Goal: Task Accomplishment & Management: Manage account settings

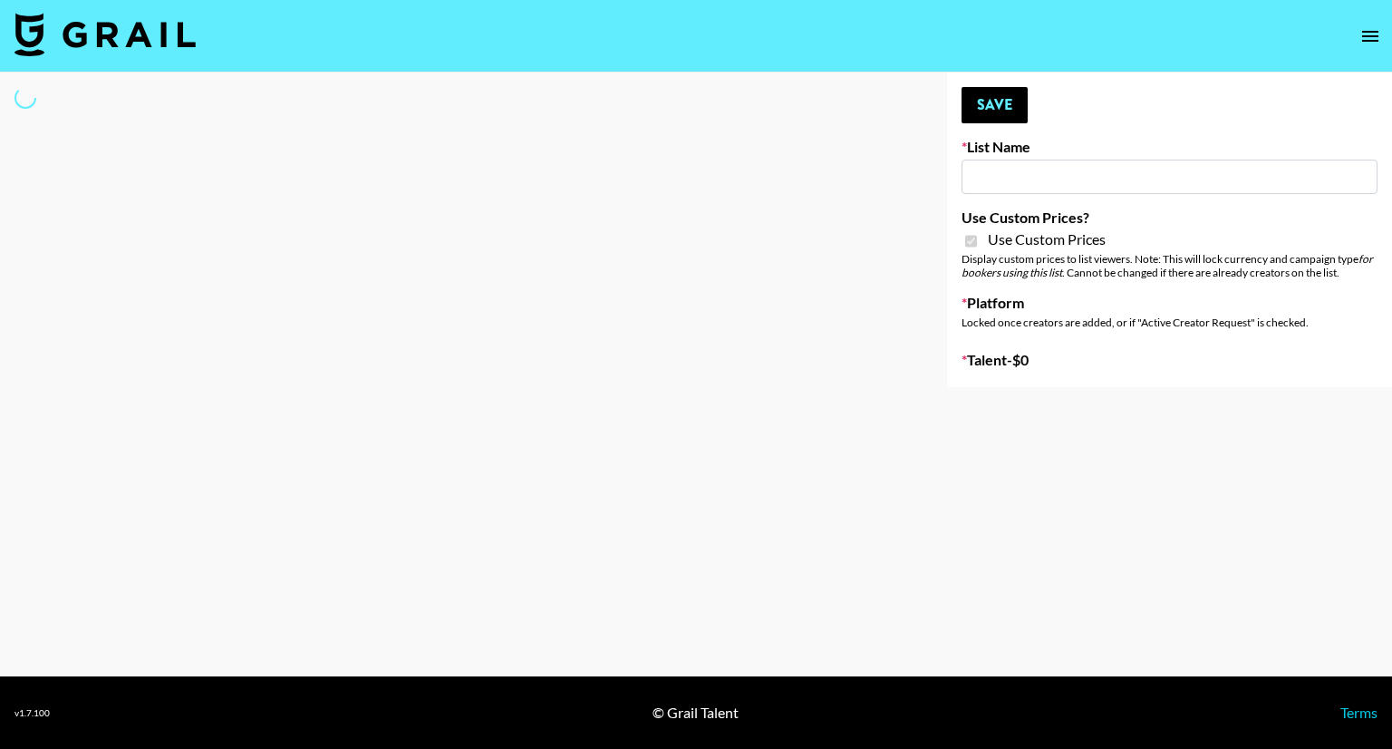
type input "Redence Beauty"
checkbox input "true"
select select "Brand"
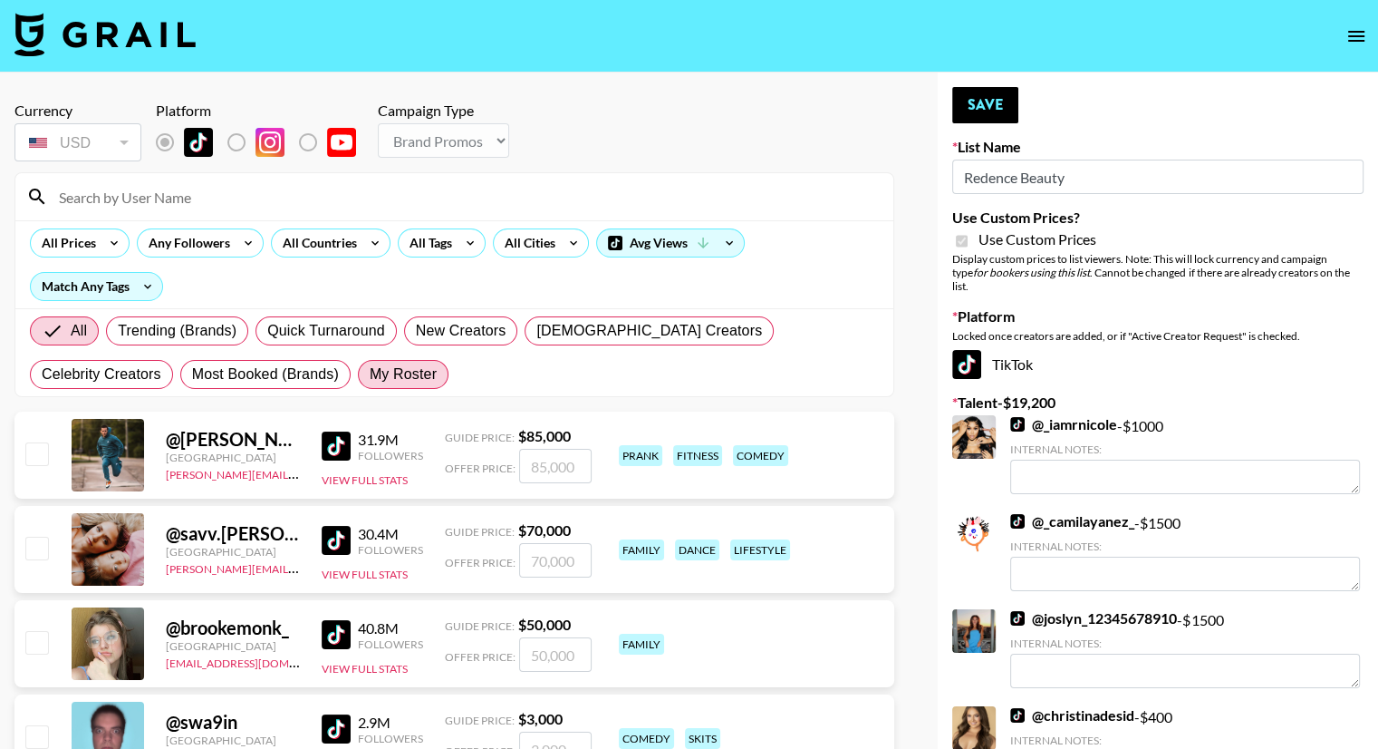
click at [370, 378] on span "My Roster" at bounding box center [403, 374] width 67 height 22
click at [370, 374] on input "My Roster" at bounding box center [370, 374] width 0 height 0
radio input "true"
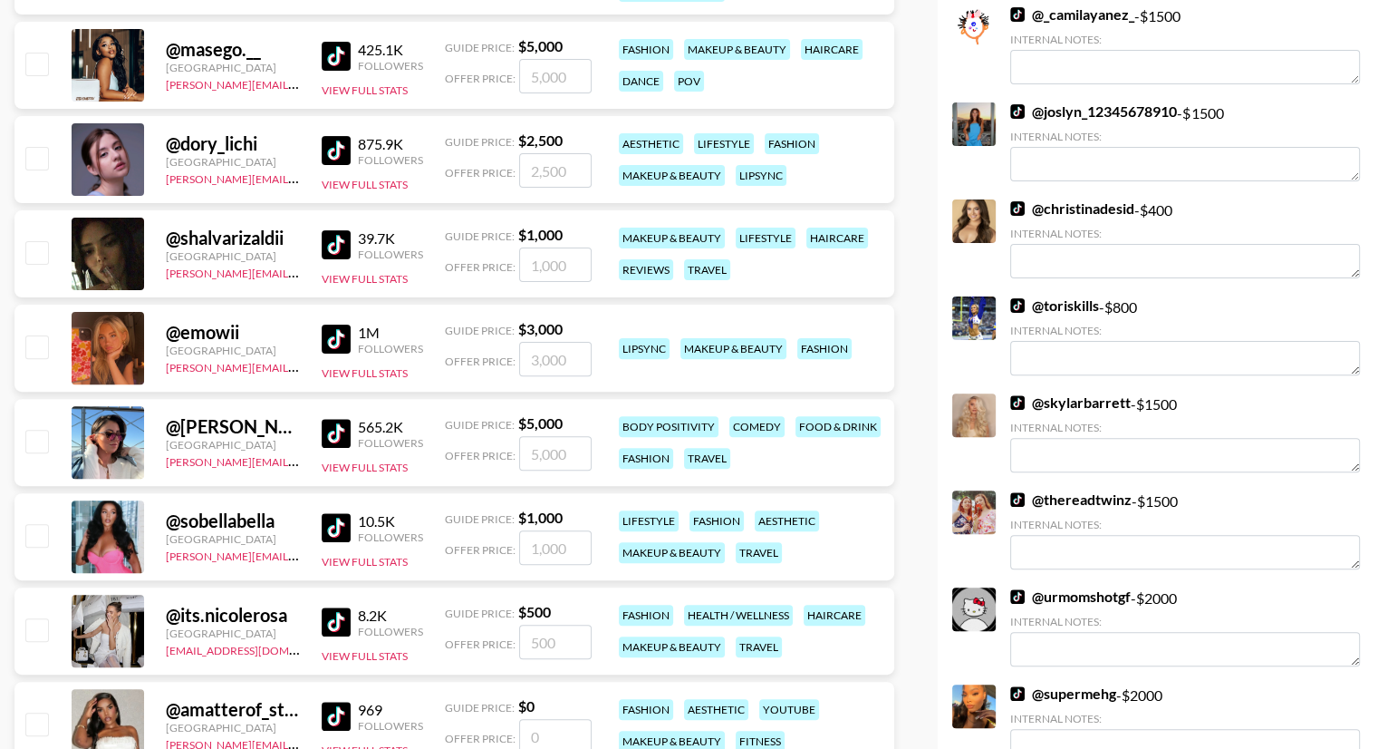
scroll to position [507, 0]
click at [29, 251] on input "checkbox" at bounding box center [36, 251] width 22 height 22
checkbox input "true"
type input "1000"
click at [39, 343] on input "checkbox" at bounding box center [36, 345] width 22 height 22
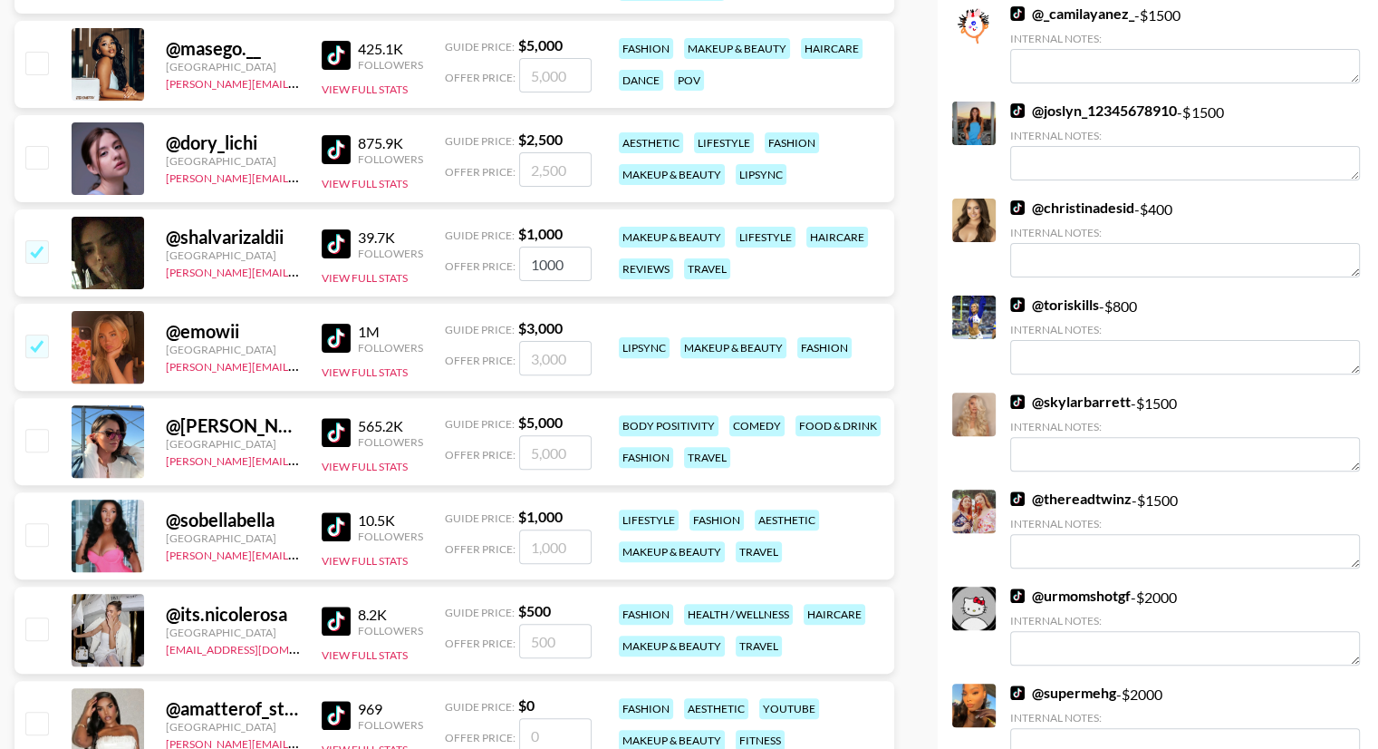
checkbox input "true"
type input "3000"
click at [538, 359] on input "3000" at bounding box center [555, 358] width 72 height 34
checkbox input "false"
checkbox input "true"
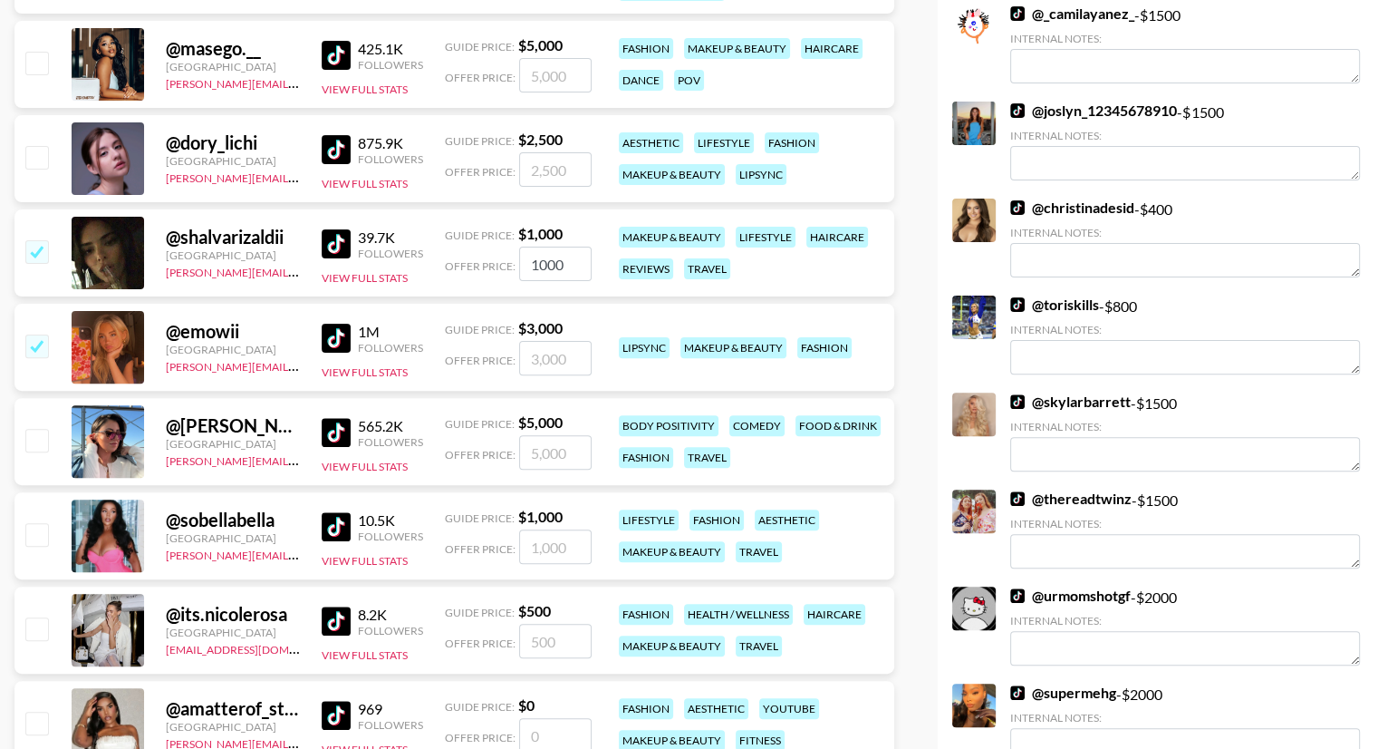
type input "2"
checkbox input "false"
checkbox input "true"
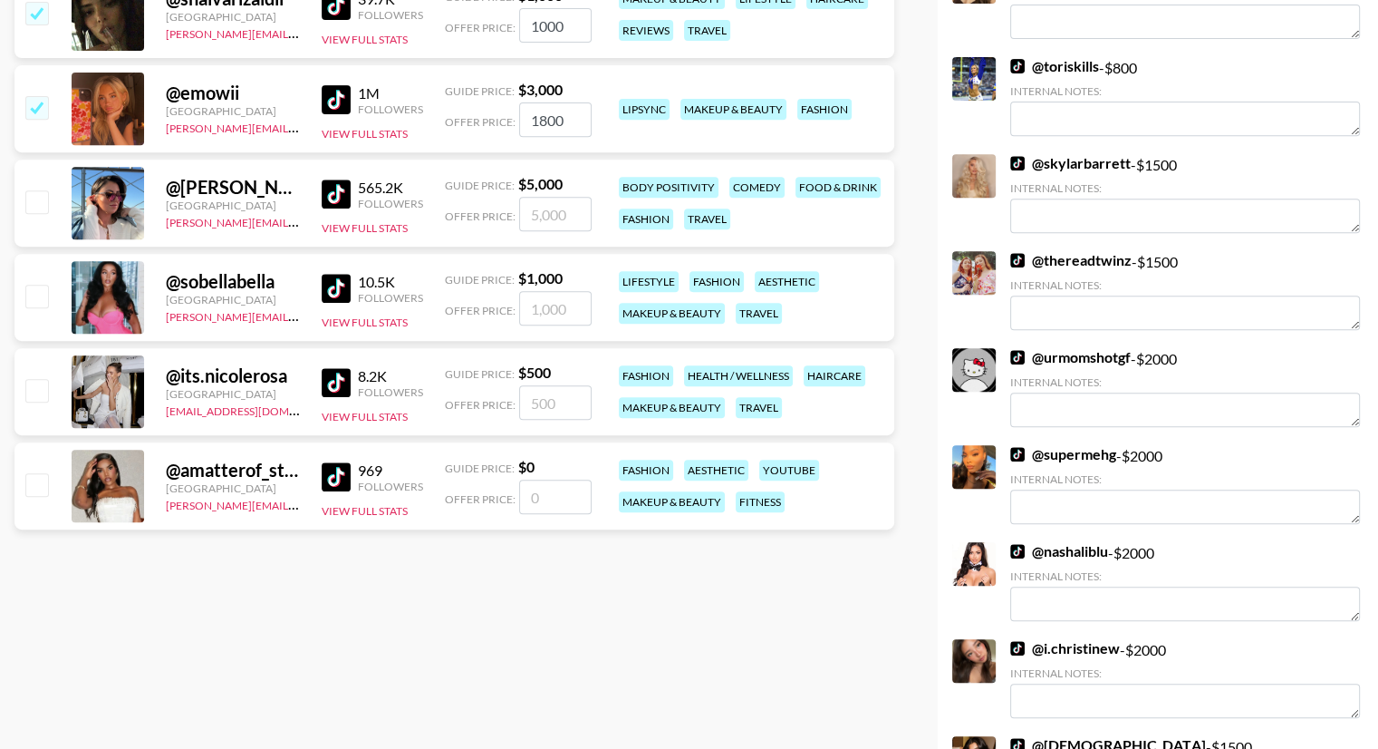
scroll to position [747, 0]
type input "1800"
click at [39, 298] on input "checkbox" at bounding box center [36, 295] width 22 height 22
checkbox input "true"
type input "1000"
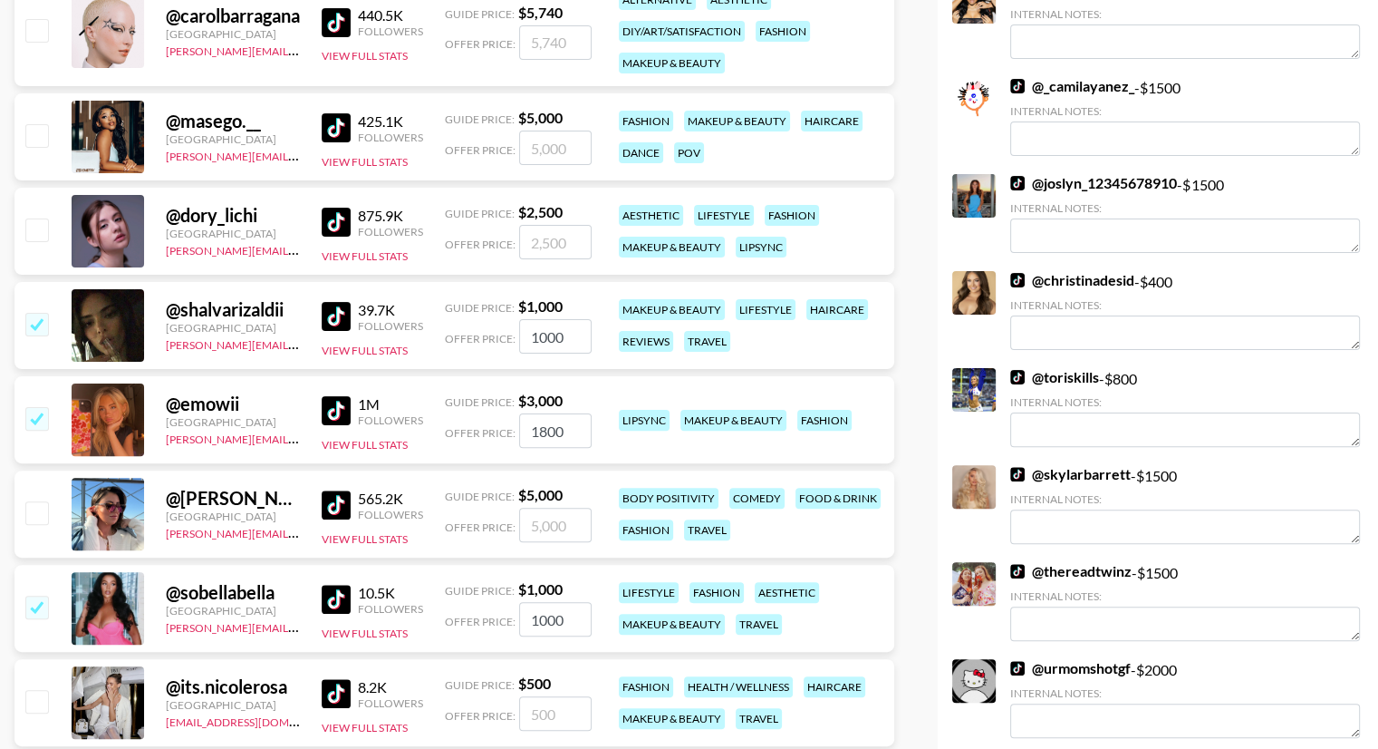
scroll to position [434, 0]
click at [545, 433] on input "1800" at bounding box center [555, 431] width 72 height 34
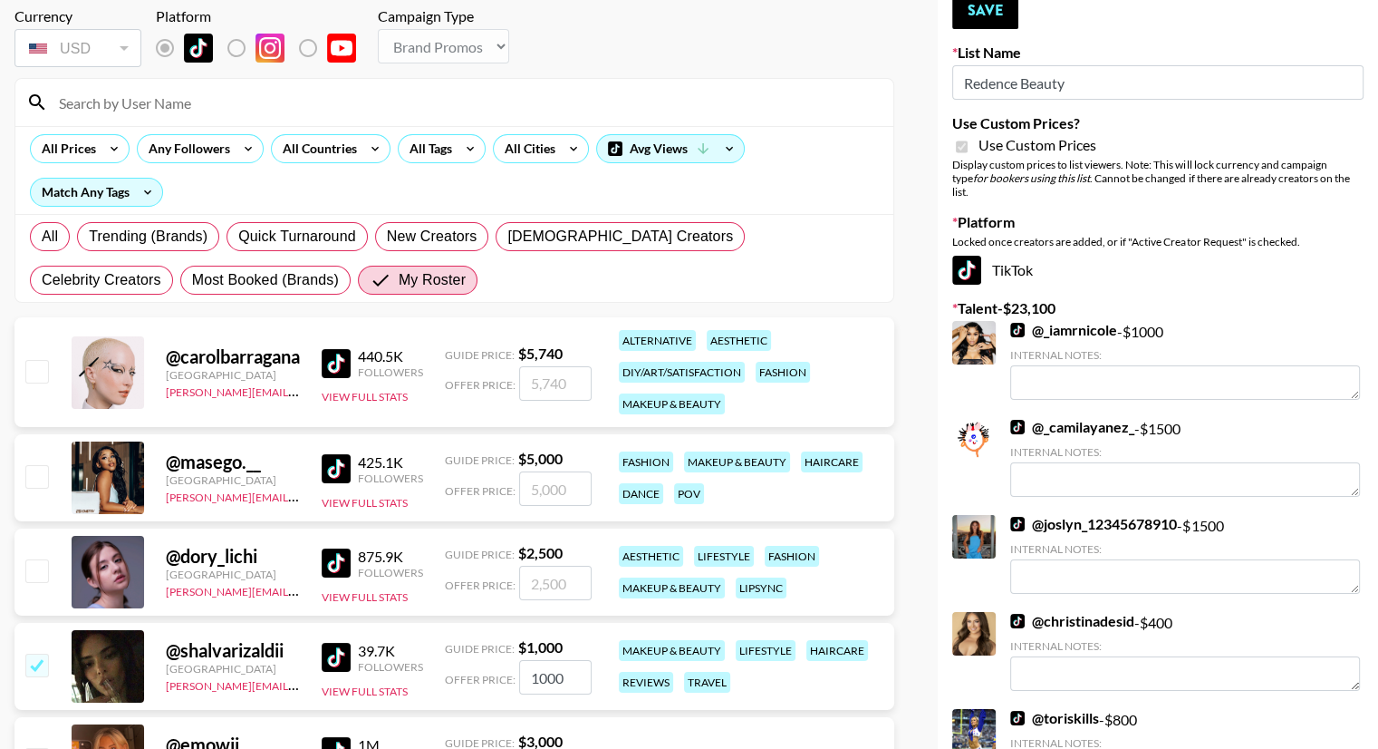
scroll to position [0, 0]
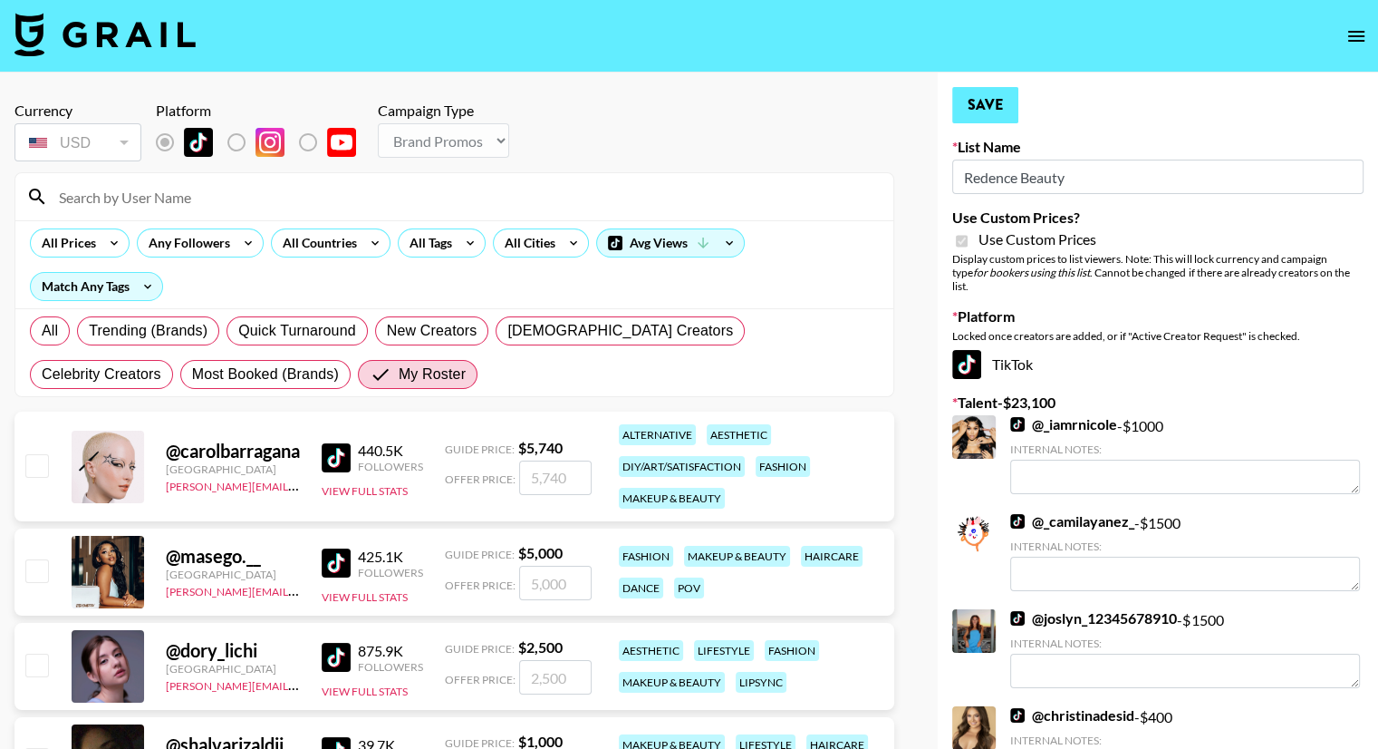
type input "1900"
click at [975, 107] on button "Save" at bounding box center [985, 105] width 66 height 36
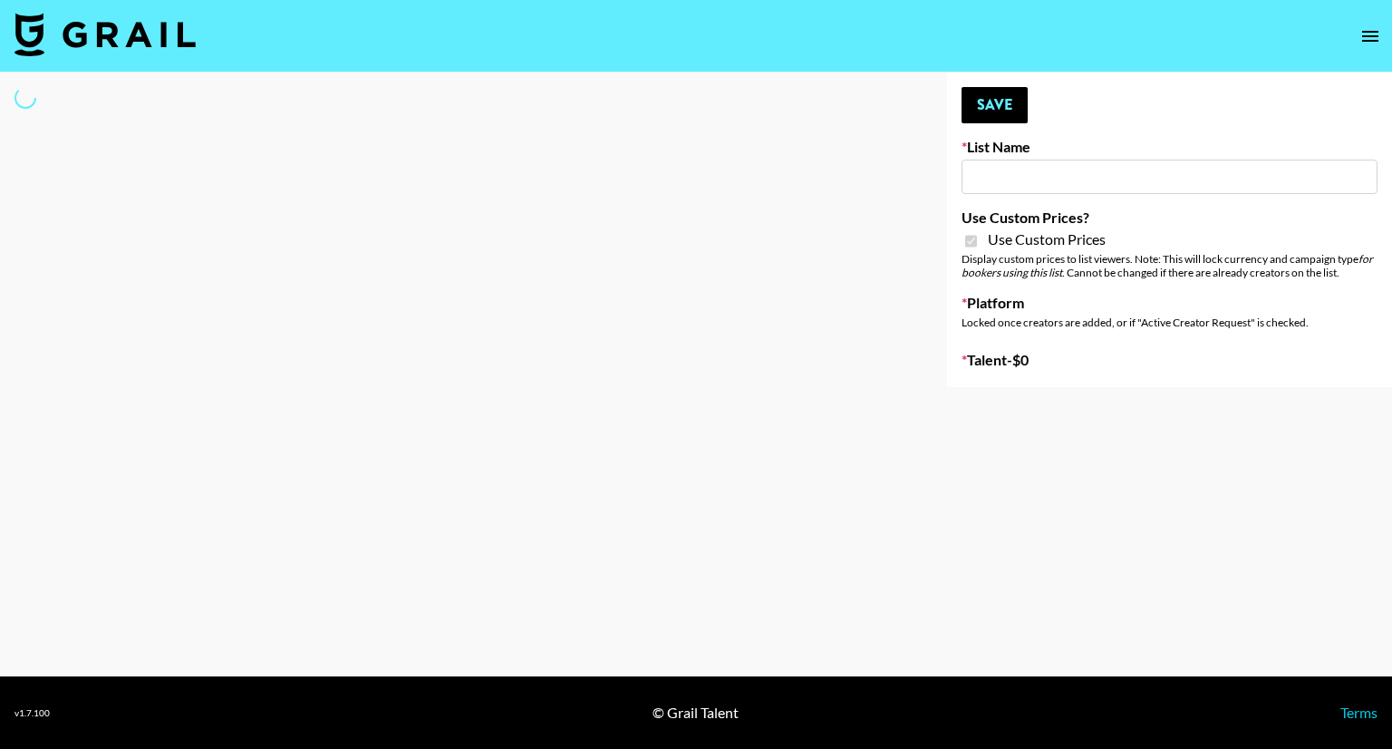
type input "Dime Beauty"
checkbox input "true"
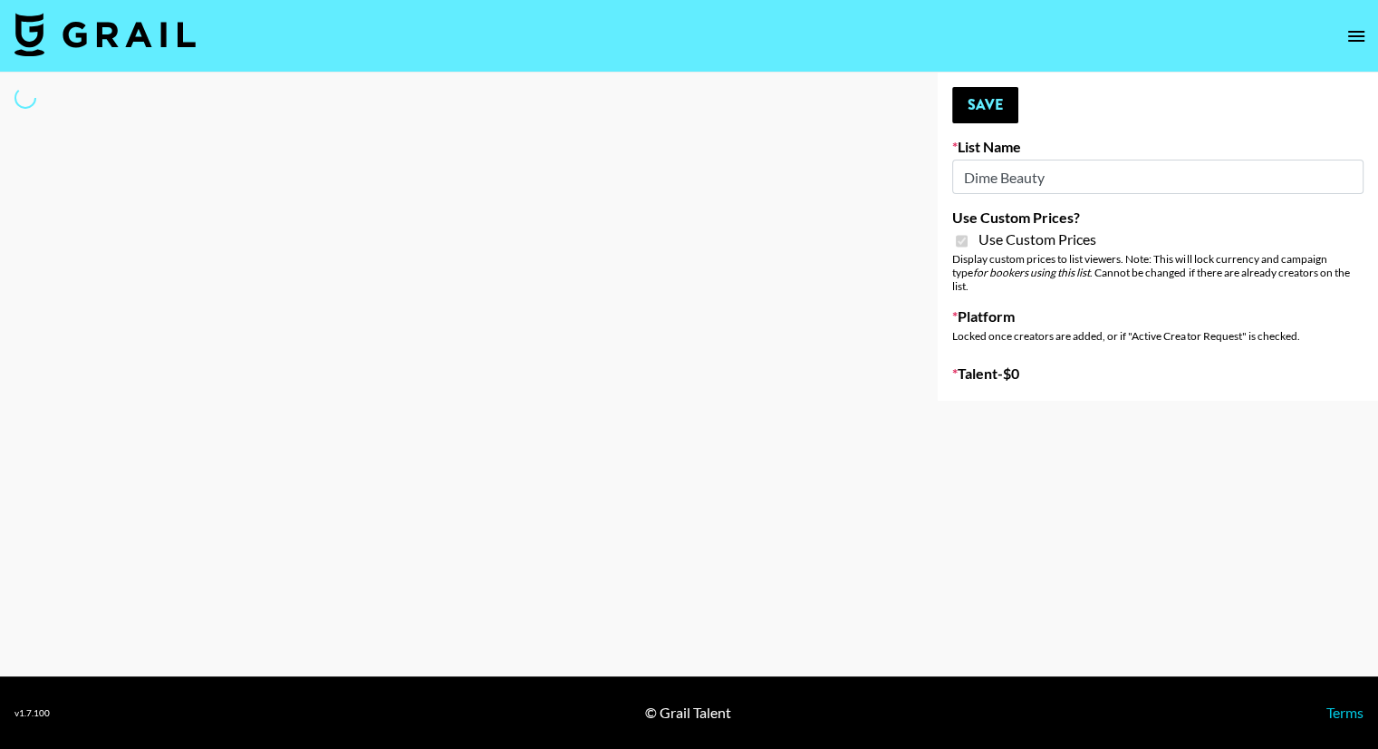
select select "Brand"
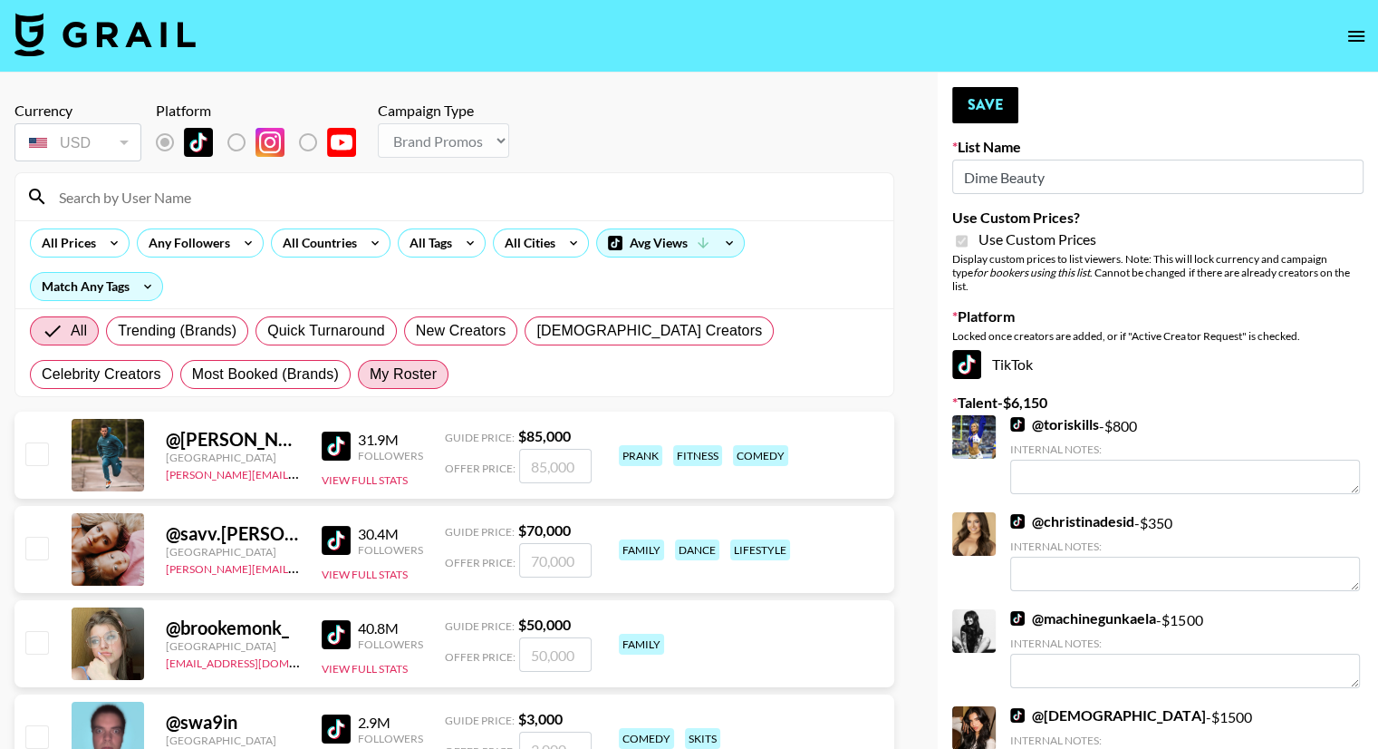
click at [370, 378] on span "My Roster" at bounding box center [403, 374] width 67 height 22
click at [370, 374] on input "My Roster" at bounding box center [370, 374] width 0 height 0
radio input "true"
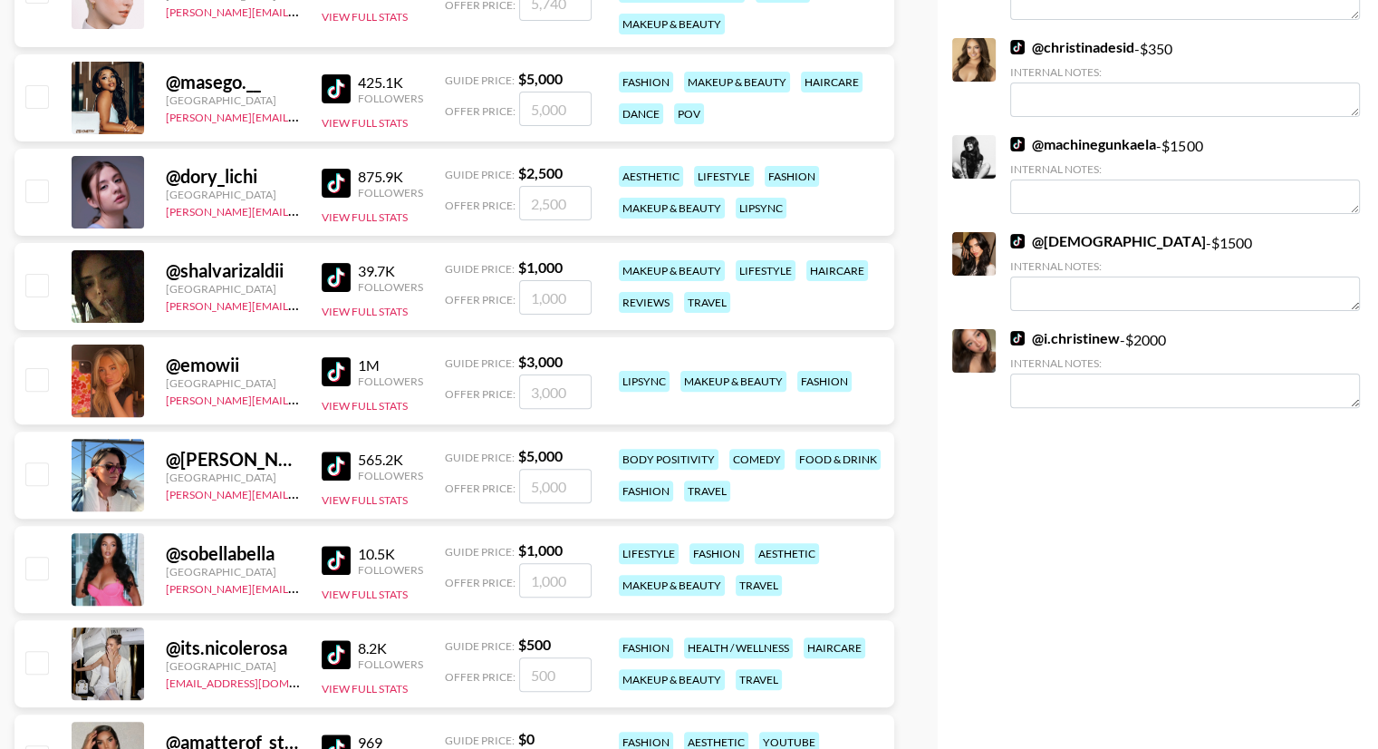
scroll to position [475, 0]
click at [34, 281] on input "checkbox" at bounding box center [36, 284] width 22 height 22
checkbox input "true"
type input "1000"
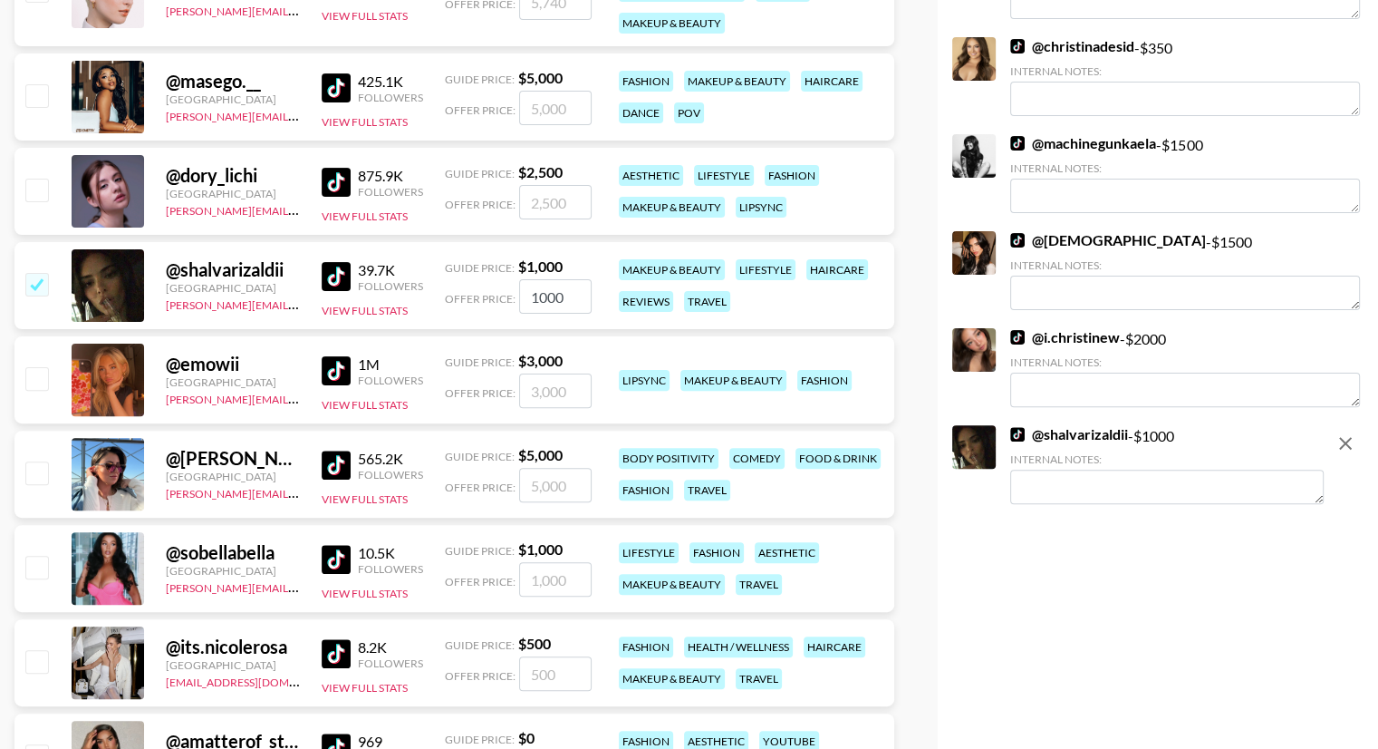
click at [37, 377] on input "checkbox" at bounding box center [36, 378] width 22 height 22
checkbox input "true"
type input "3000"
click at [40, 287] on input "checkbox" at bounding box center [36, 284] width 22 height 22
checkbox input "false"
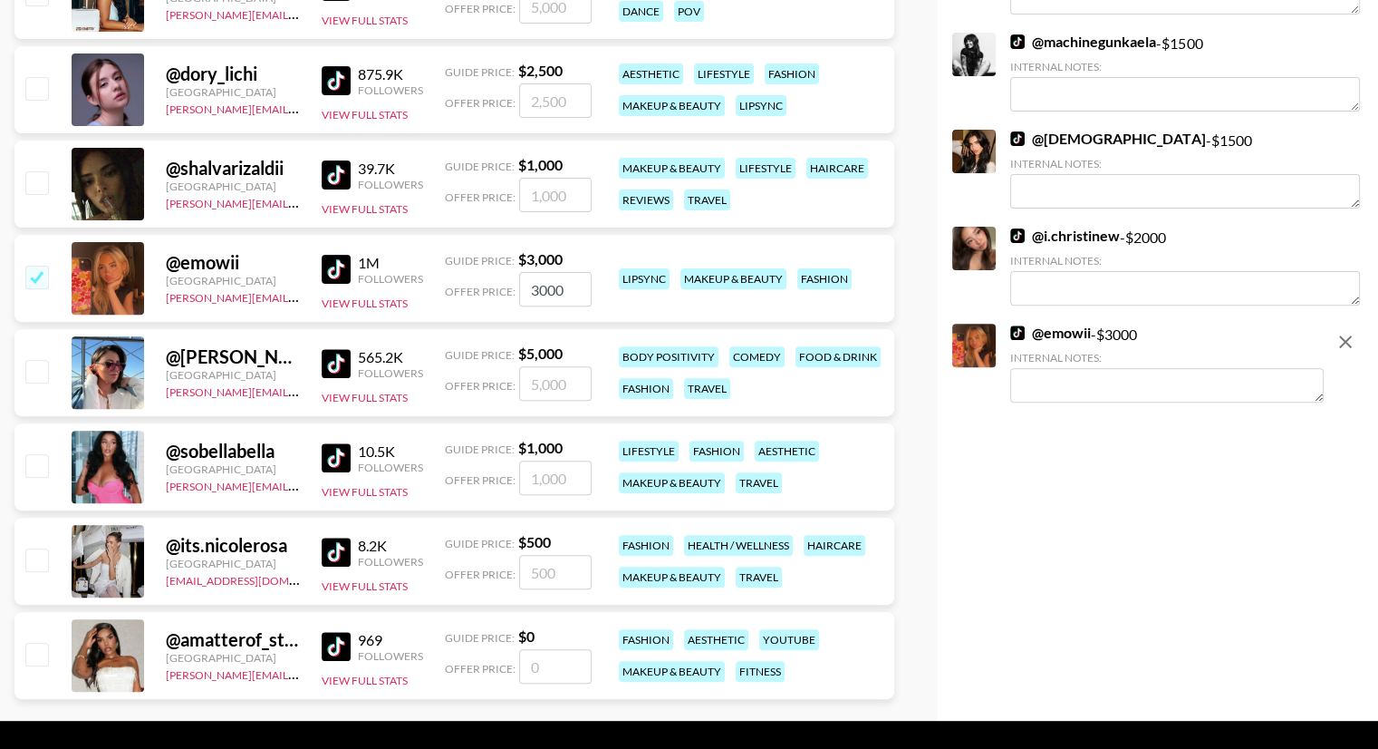
scroll to position [620, 0]
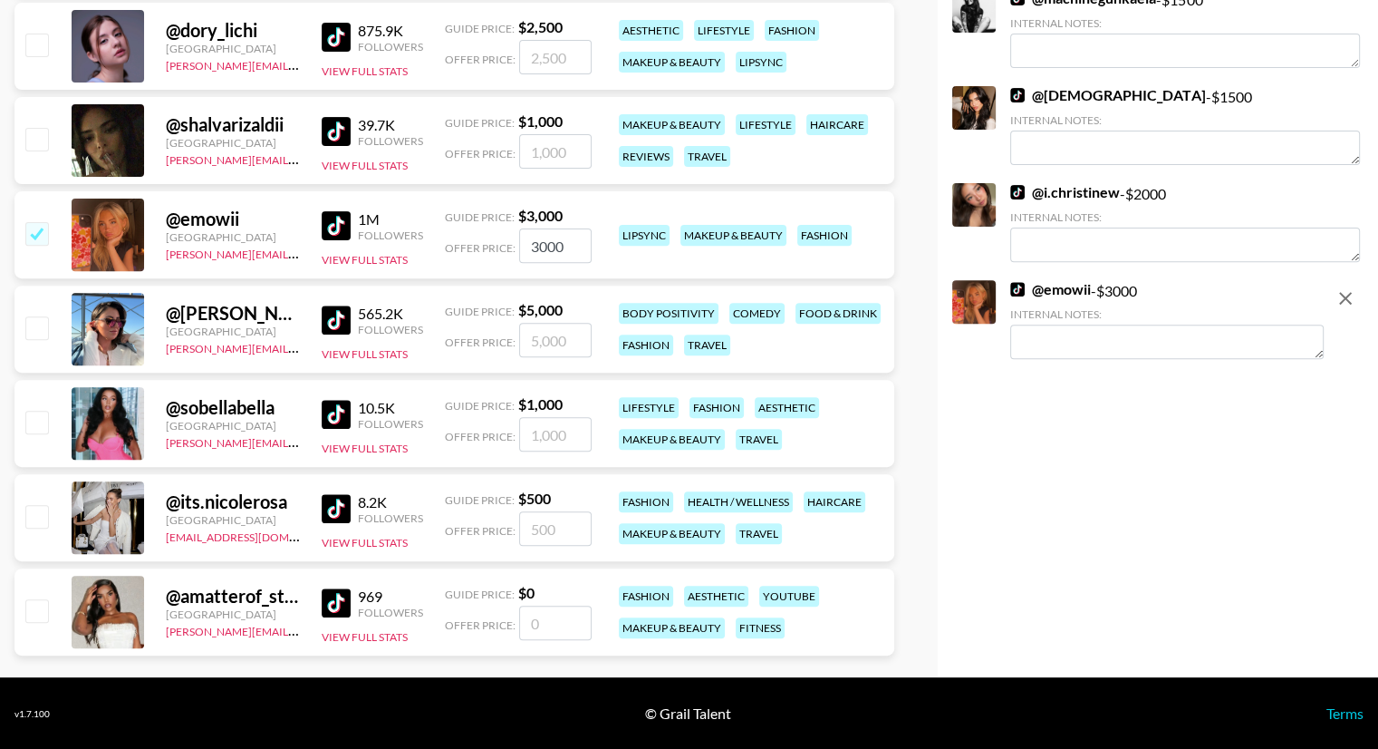
click at [36, 414] on input "checkbox" at bounding box center [36, 422] width 22 height 22
checkbox input "true"
type input "1000"
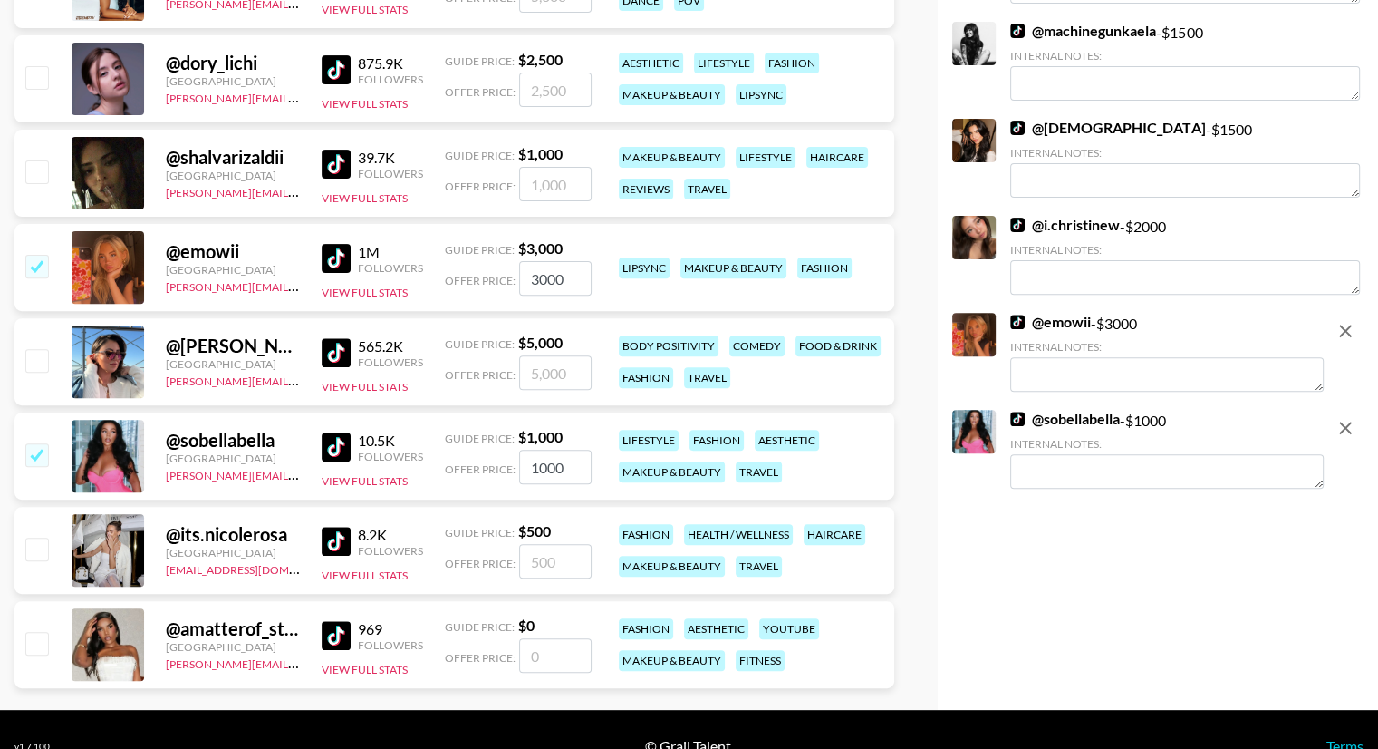
scroll to position [0, 0]
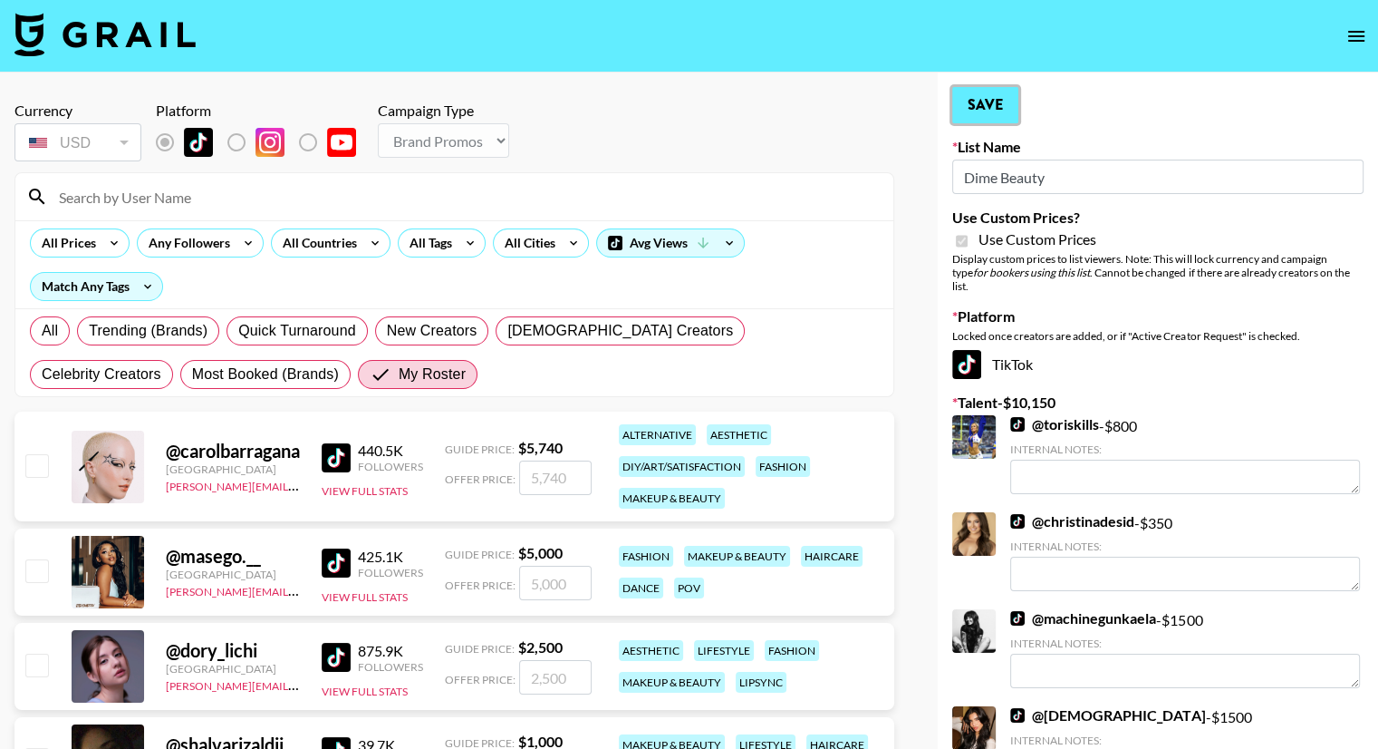
click at [1010, 104] on button "Save" at bounding box center [985, 105] width 66 height 36
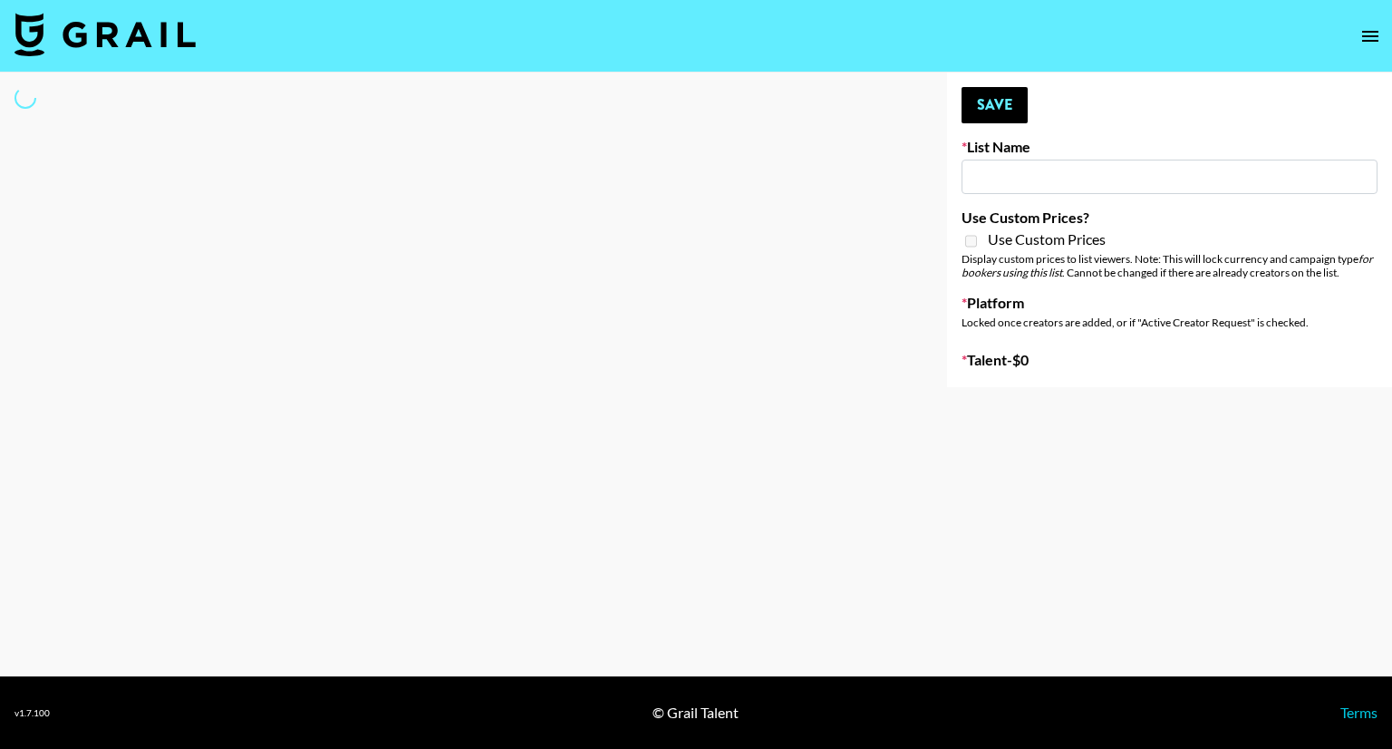
type input "Cosplay"
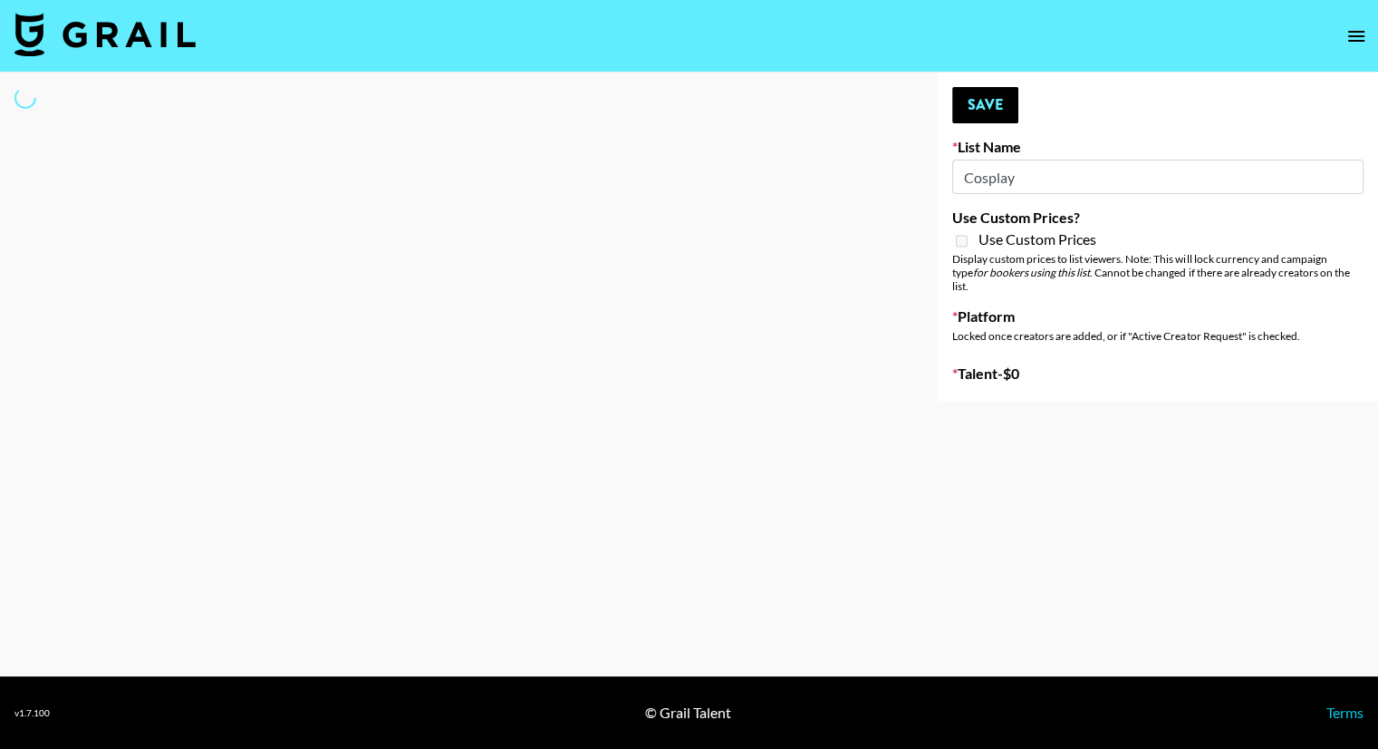
select select "Song"
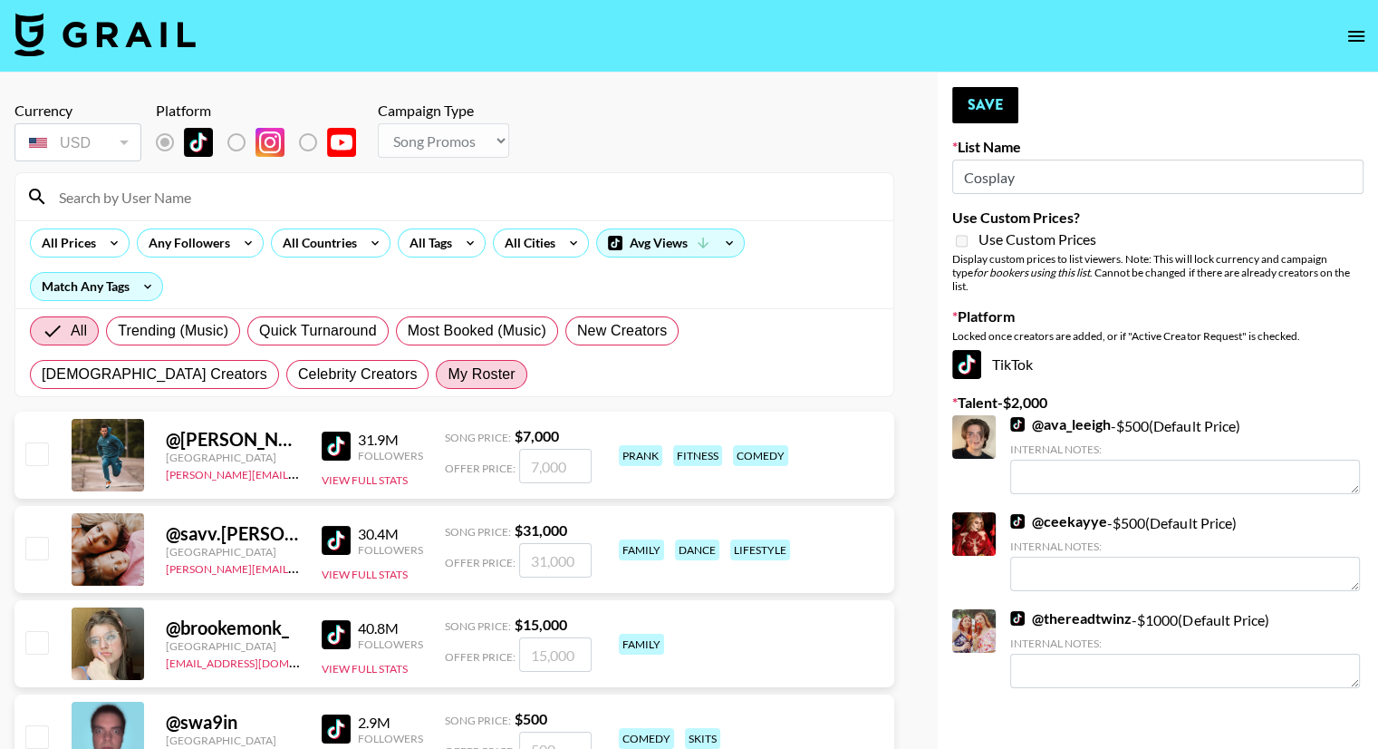
click at [448, 382] on span "My Roster" at bounding box center [481, 374] width 67 height 22
click at [448, 374] on input "My Roster" at bounding box center [448, 374] width 0 height 0
radio input "true"
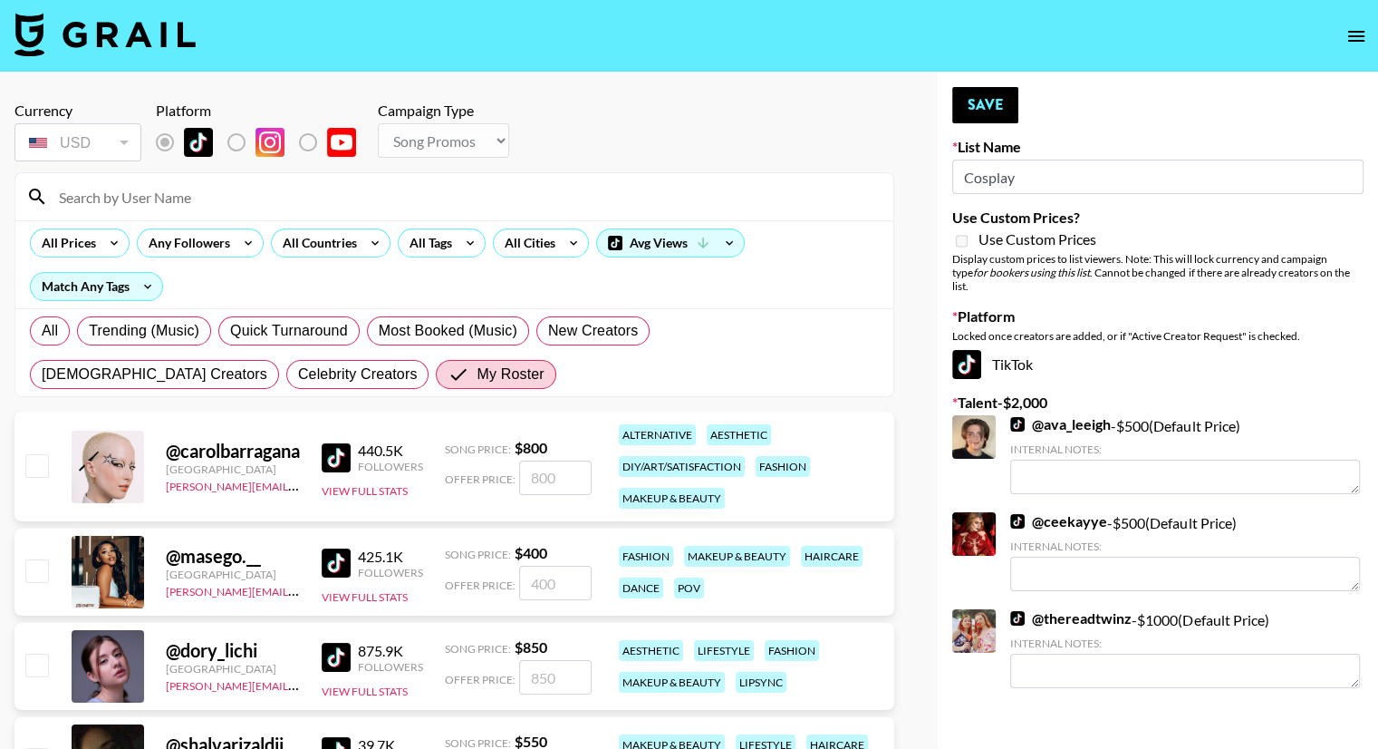
click at [38, 471] on input "checkbox" at bounding box center [36, 465] width 22 height 22
checkbox input "true"
click at [540, 479] on input "800" at bounding box center [555, 477] width 72 height 34
drag, startPoint x: 559, startPoint y: 479, endPoint x: 510, endPoint y: 487, distance: 49.5
click at [510, 487] on div "Offer Price: 800" at bounding box center [518, 477] width 147 height 34
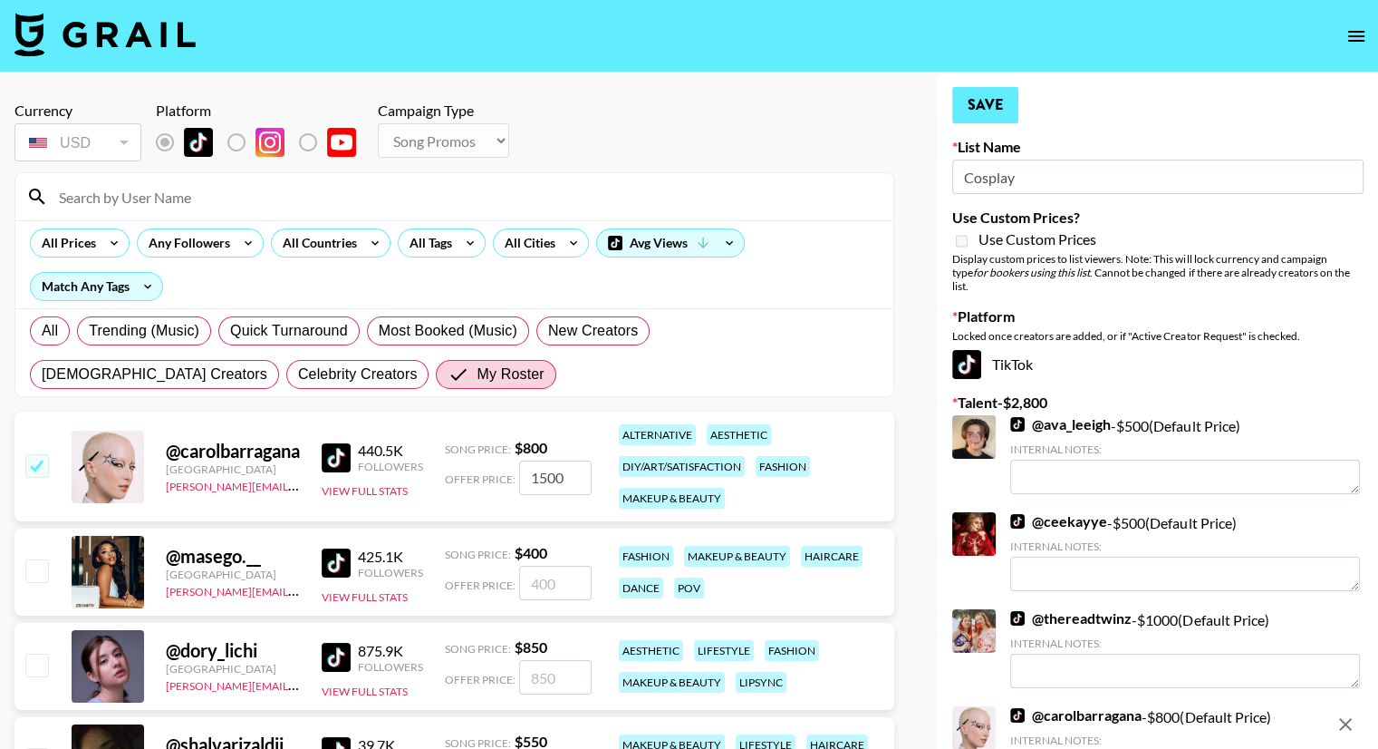
type input "1500"
click at [990, 101] on button "Save" at bounding box center [985, 105] width 66 height 36
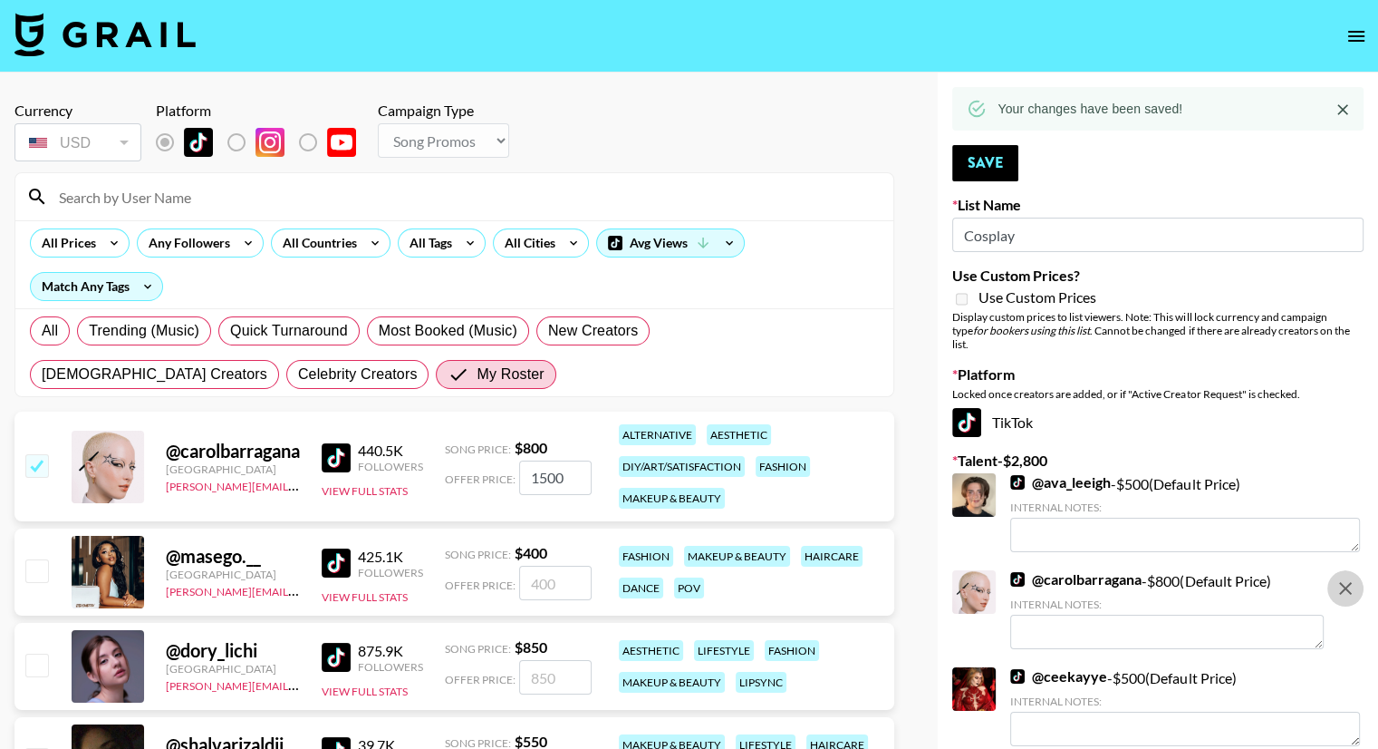
click at [1348, 577] on icon "remove" at bounding box center [1346, 588] width 22 height 22
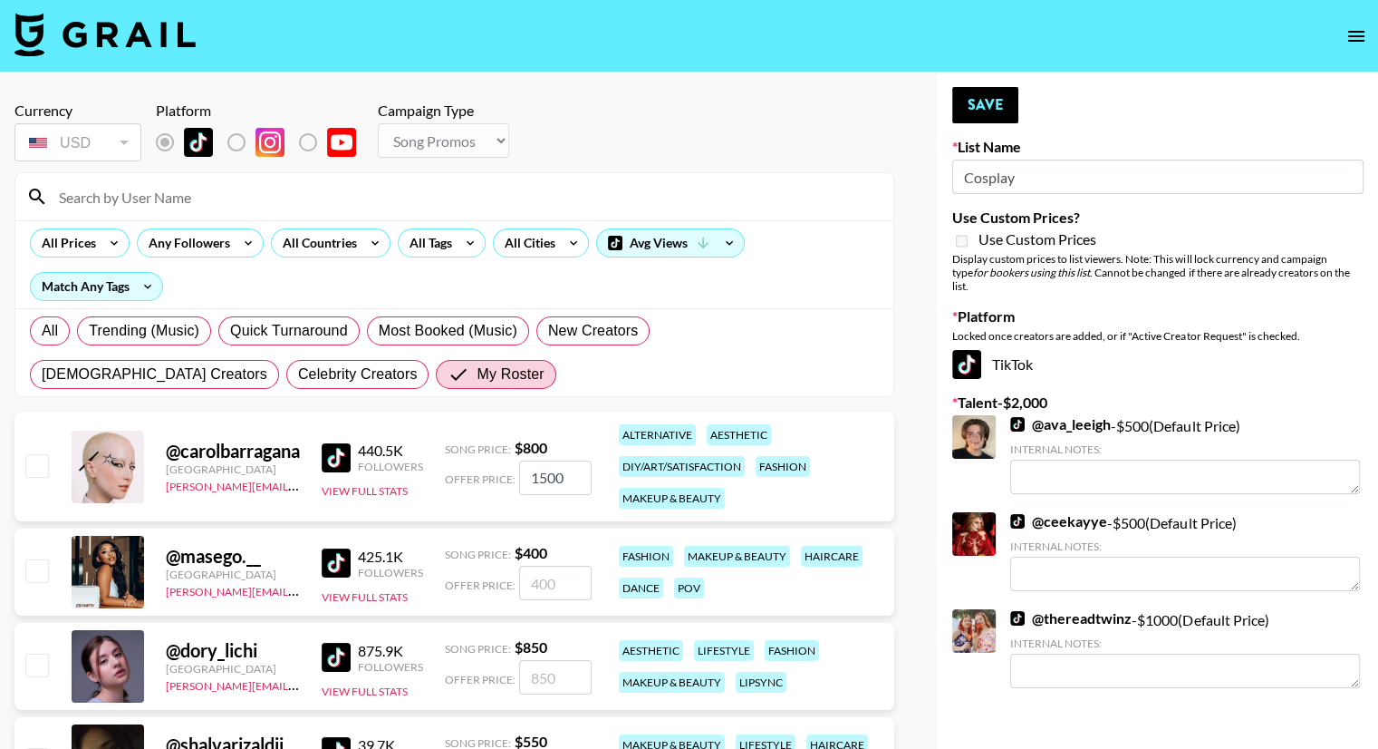
click at [41, 458] on input "checkbox" at bounding box center [36, 465] width 22 height 22
checkbox input "true"
click at [578, 477] on input "1500" at bounding box center [555, 477] width 72 height 34
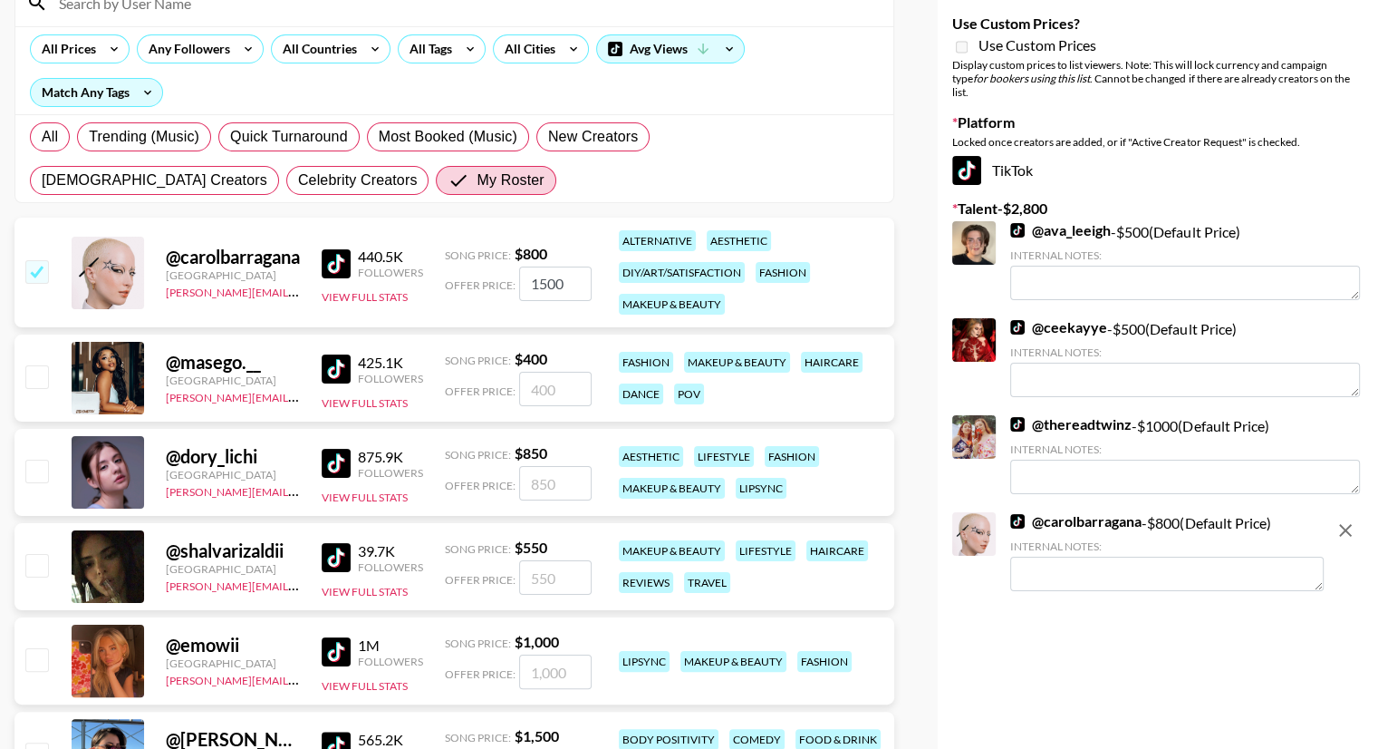
scroll to position [207, 0]
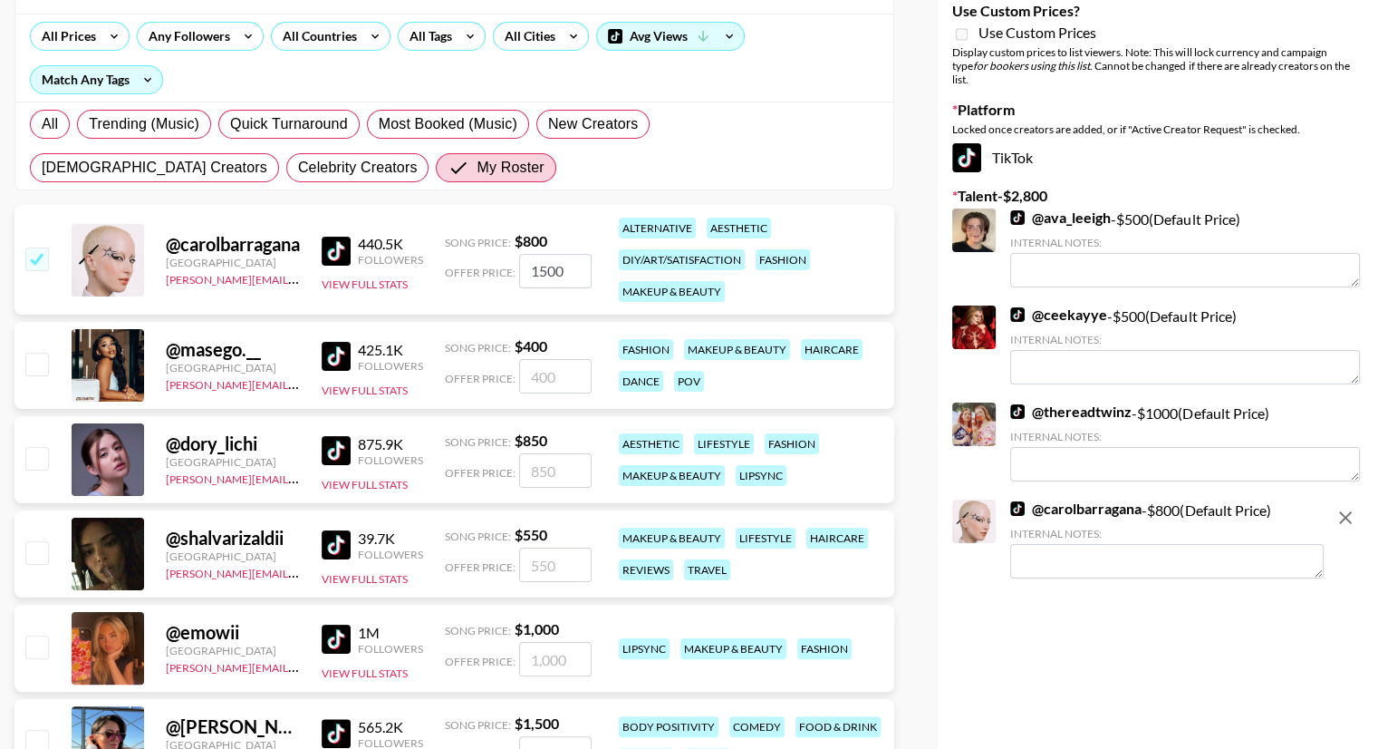
click at [1141, 562] on textarea at bounding box center [1167, 561] width 314 height 34
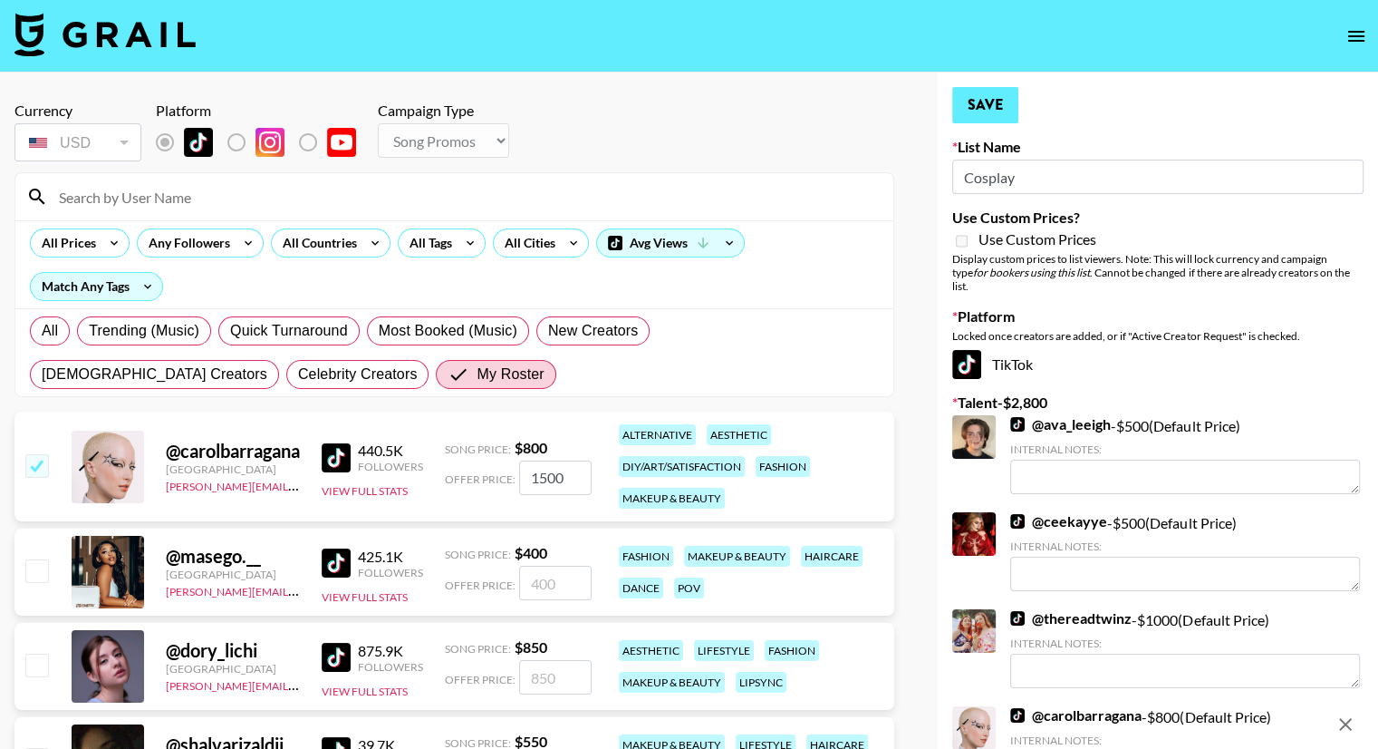
type textarea "$1500"
click at [1002, 99] on button "Save" at bounding box center [985, 105] width 66 height 36
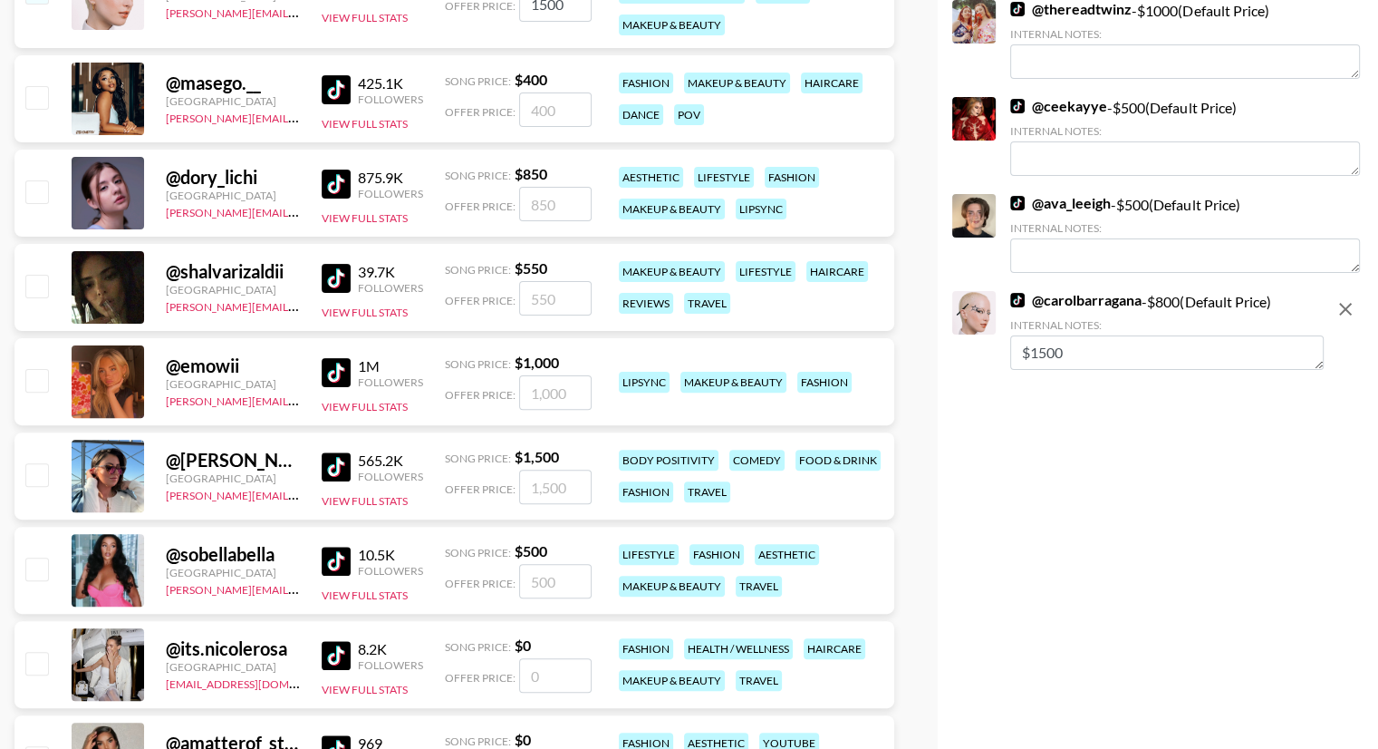
scroll to position [474, 0]
